Goal: Task Accomplishment & Management: Manage account settings

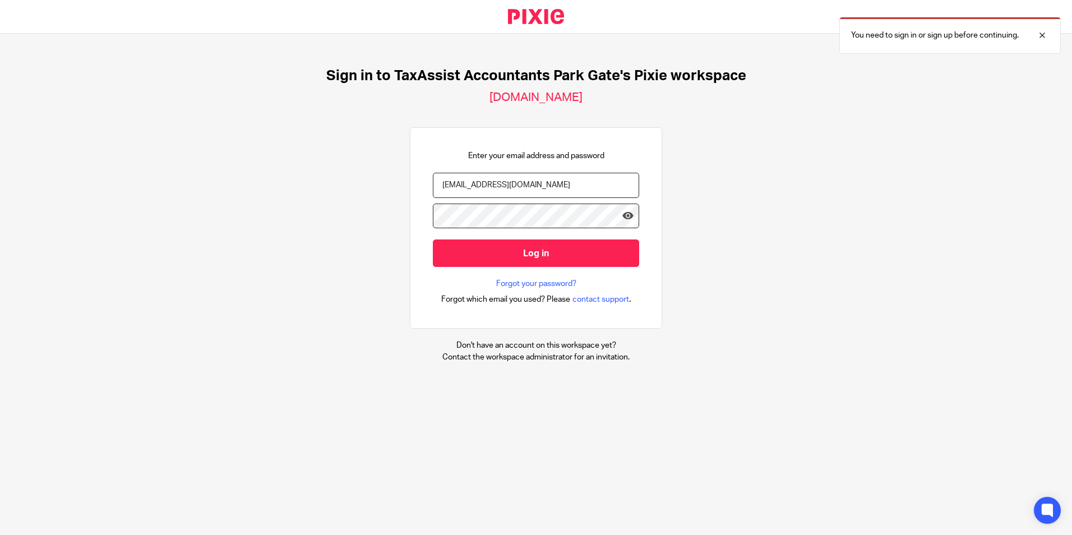
type input "georgewoolf@taxassist.co.uk"
click at [433, 239] on input "Log in" at bounding box center [536, 252] width 206 height 27
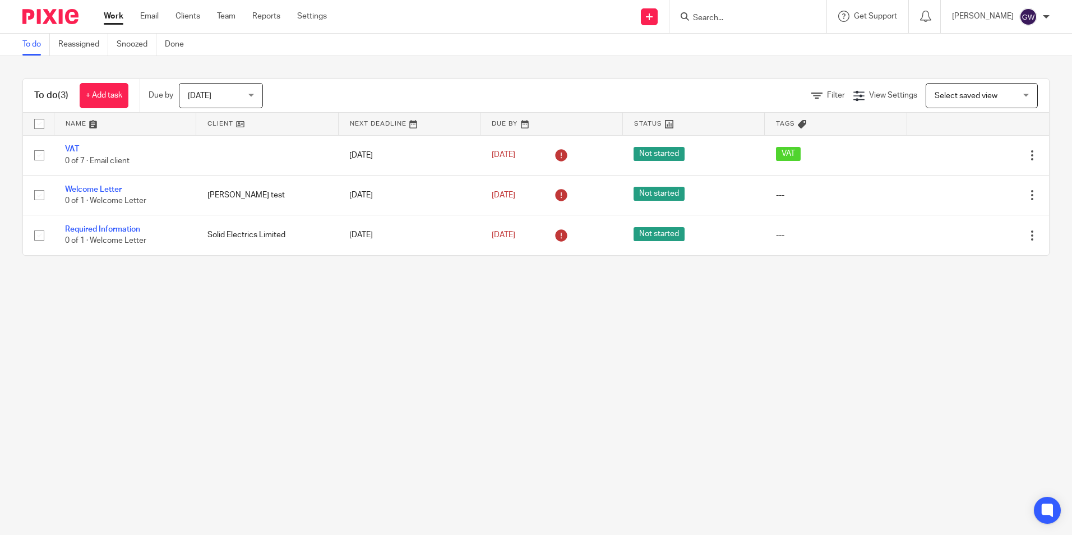
click at [715, 26] on div at bounding box center [748, 16] width 157 height 33
click at [715, 21] on input "Search" at bounding box center [742, 18] width 101 height 10
type input "priv"
click at [730, 49] on link at bounding box center [759, 43] width 139 height 17
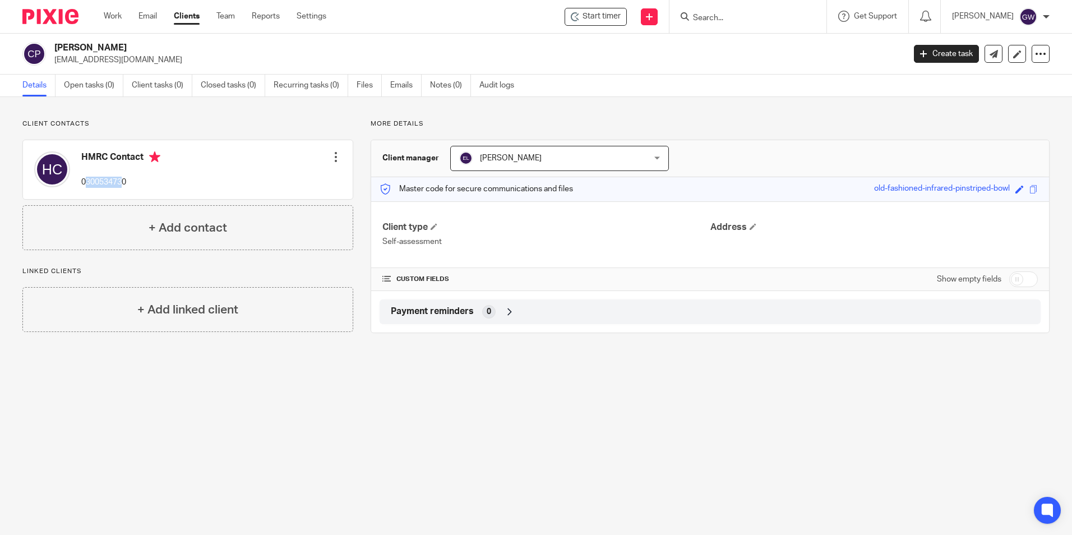
drag, startPoint x: 123, startPoint y: 183, endPoint x: 87, endPoint y: 185, distance: 36.5
click at [87, 185] on p "0300534730" at bounding box center [120, 182] width 79 height 11
drag, startPoint x: 87, startPoint y: 185, endPoint x: 129, endPoint y: 185, distance: 42.1
click at [129, 185] on p "0300534730" at bounding box center [120, 182] width 79 height 11
drag, startPoint x: 130, startPoint y: 182, endPoint x: 83, endPoint y: 182, distance: 47.1
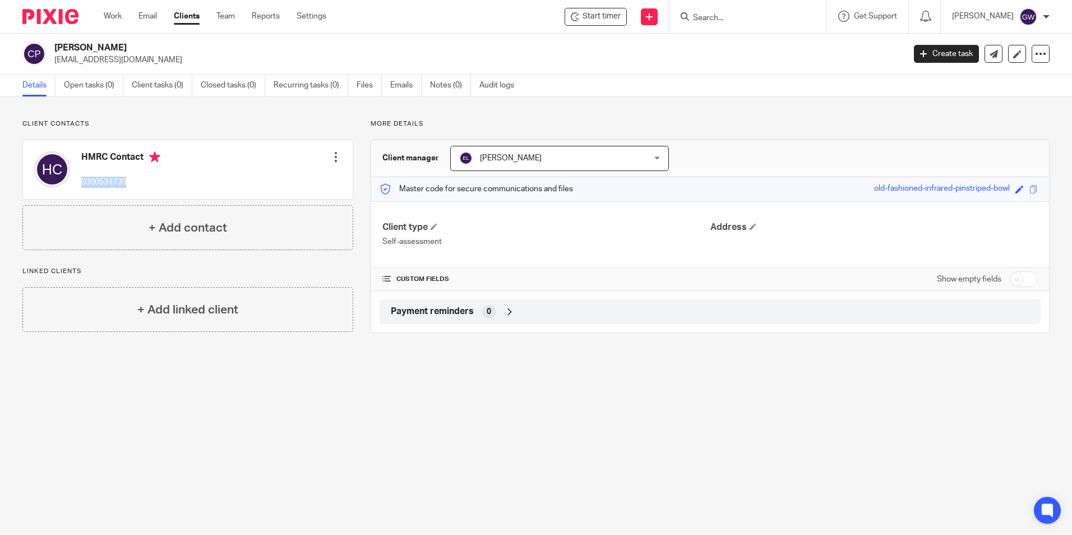
click at [83, 182] on p "0300534730" at bounding box center [120, 182] width 79 height 11
click at [339, 156] on div "HMRC Contact 0300534730 Edit contact Create client from contact Export data Del…" at bounding box center [188, 169] width 330 height 59
click at [330, 159] on div at bounding box center [335, 156] width 11 height 11
click at [301, 177] on link "Edit contact" at bounding box center [282, 182] width 107 height 16
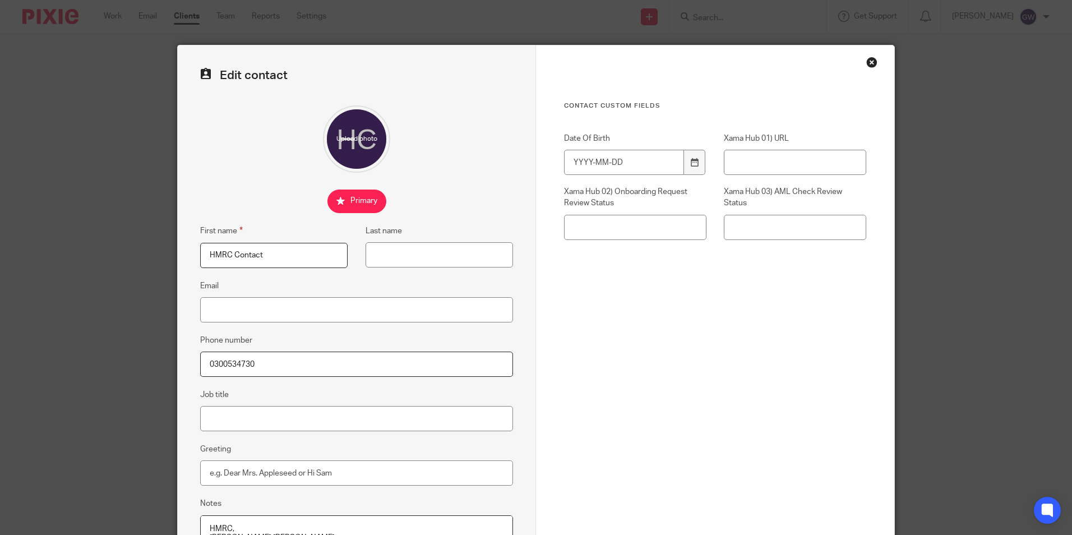
click at [219, 362] on input "0300534730" at bounding box center [356, 364] width 313 height 25
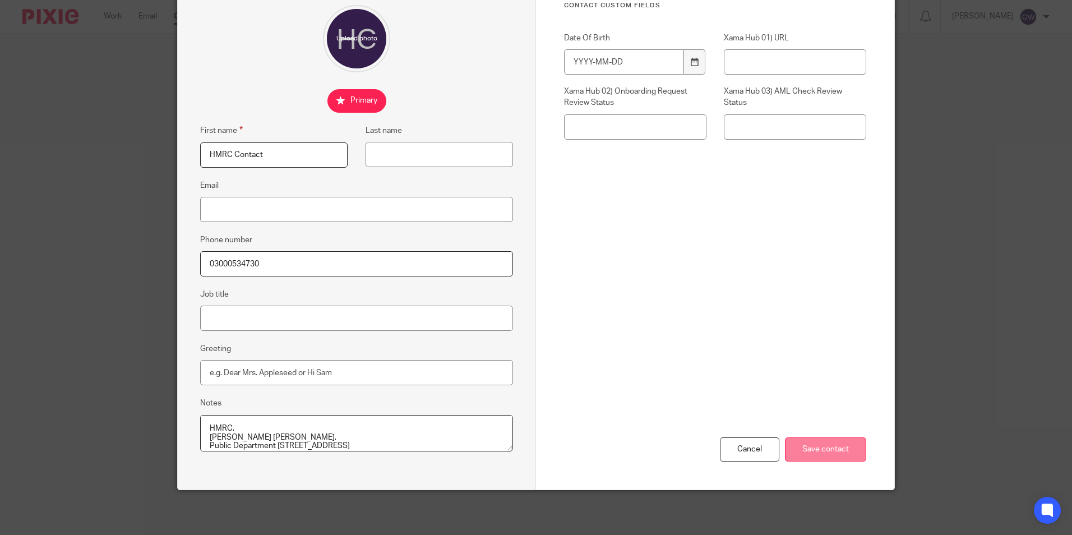
type input "03000534730"
click at [833, 448] on input "Save contact" at bounding box center [825, 449] width 81 height 24
